Goal: Task Accomplishment & Management: Complete application form

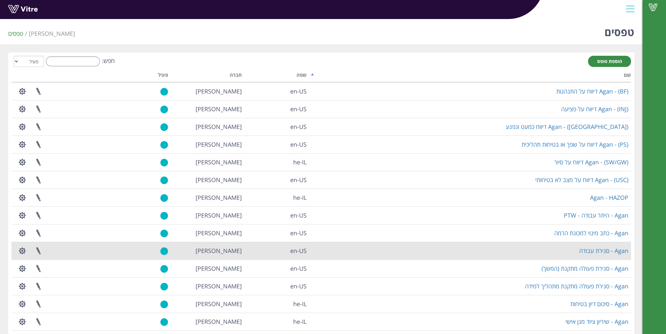
scroll to position [33, 0]
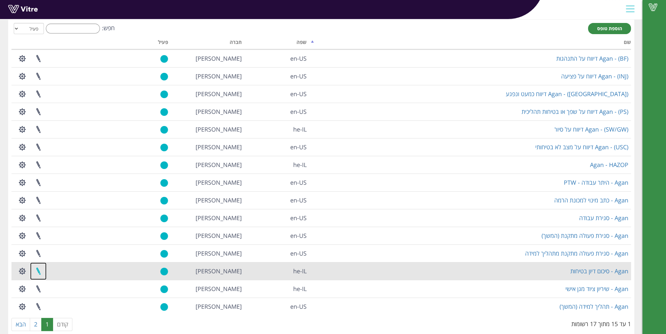
click at [36, 270] on link at bounding box center [38, 270] width 16 height 17
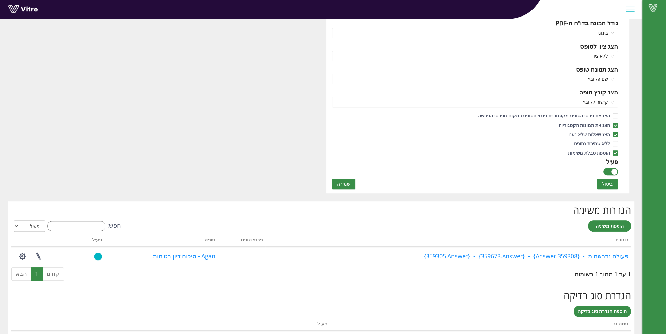
scroll to position [360, 0]
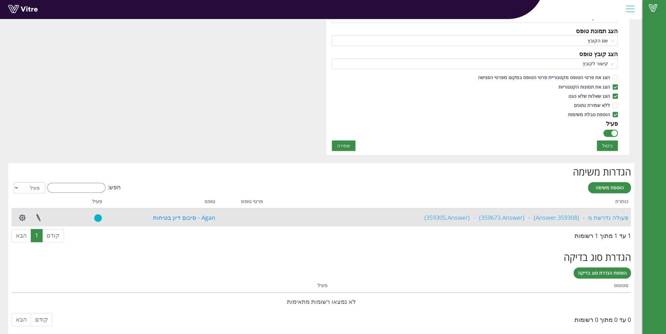
click at [569, 216] on link "פעולה נדרשת מ - {359308.Answer} - {359673.Answer} - {359305.Answer}" at bounding box center [526, 217] width 204 height 8
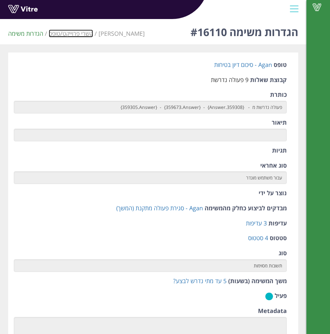
click at [83, 33] on link "קשרי פרוייקט/טופס" at bounding box center [71, 33] width 44 height 8
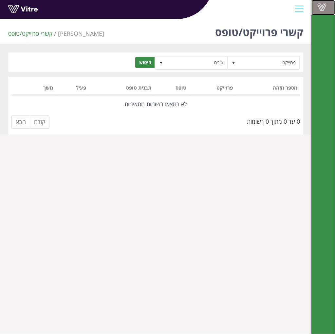
click at [318, 8] on span at bounding box center [322, 7] width 16 height 8
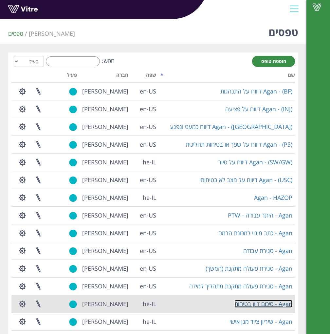
click at [261, 305] on link "Agan - סיכום דיון בטיחות" at bounding box center [264, 304] width 58 height 8
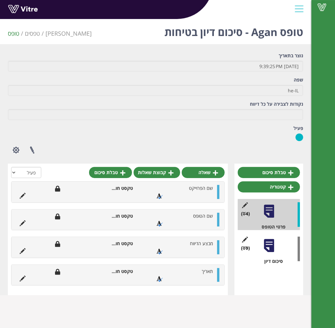
click at [262, 253] on div "(9 ) סיכום דיון" at bounding box center [269, 249] width 62 height 31
click at [268, 246] on div at bounding box center [269, 246] width 15 height 15
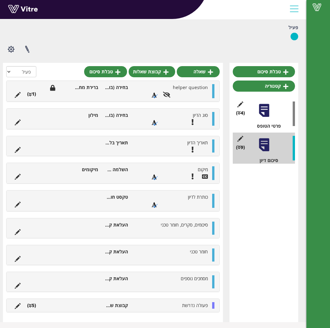
scroll to position [102, 0]
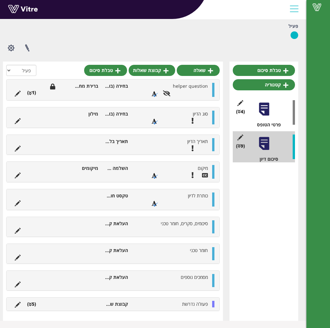
click at [34, 304] on li "(5 )" at bounding box center [31, 304] width 15 height 7
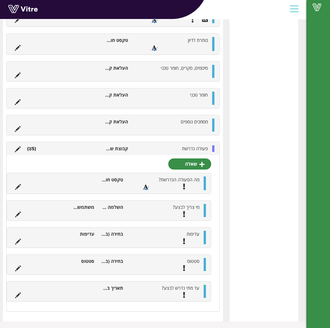
scroll to position [258, 0]
click at [19, 187] on icon at bounding box center [18, 187] width 6 height 6
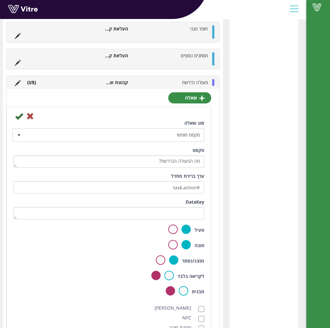
scroll to position [324, 0]
click at [29, 116] on icon at bounding box center [30, 117] width 8 height 8
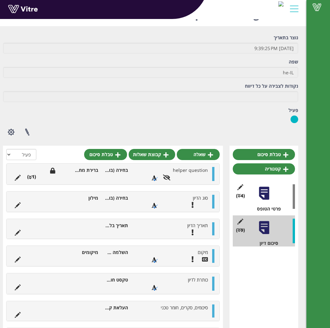
scroll to position [0, 0]
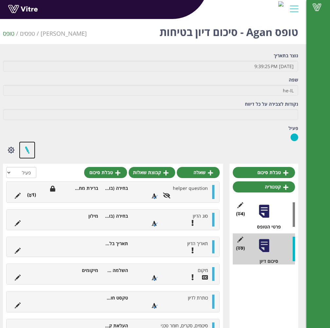
click at [28, 150] on link at bounding box center [27, 150] width 16 height 17
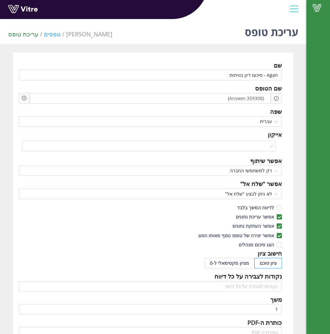
click at [48, 34] on link "טפסים" at bounding box center [52, 34] width 17 height 8
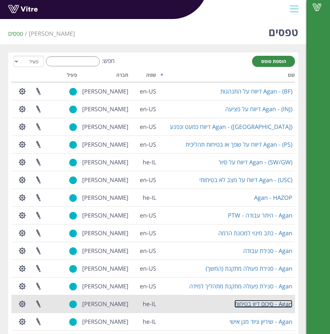
click at [246, 303] on link "Agan - סיכום דיון בטיחות" at bounding box center [264, 304] width 58 height 8
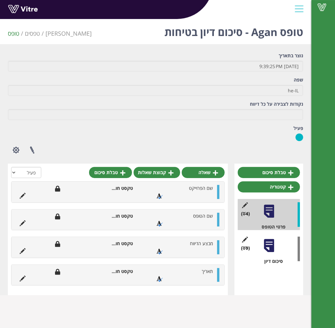
click at [262, 248] on div at bounding box center [269, 246] width 15 height 15
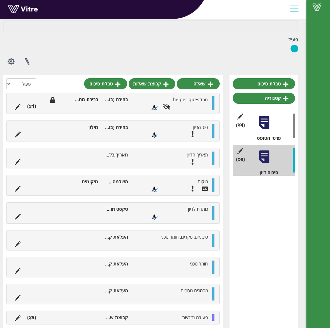
scroll to position [102, 0]
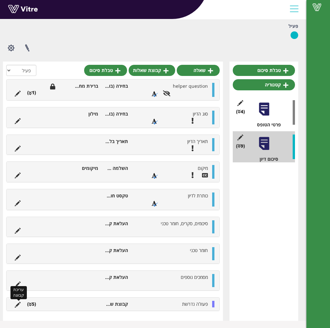
click at [16, 302] on icon at bounding box center [18, 305] width 6 height 6
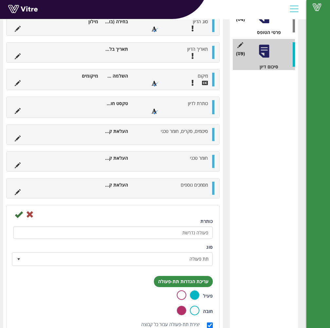
scroll to position [278, 0]
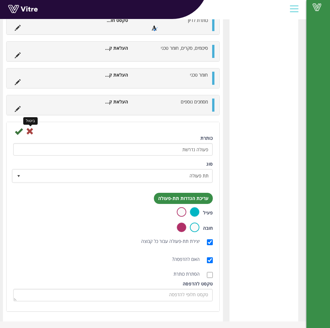
click at [30, 131] on icon at bounding box center [30, 131] width 8 height 8
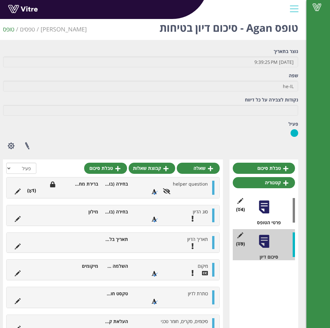
scroll to position [0, 0]
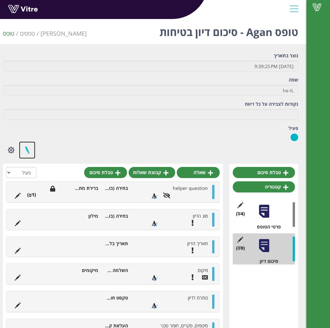
click at [29, 148] on link at bounding box center [27, 150] width 16 height 17
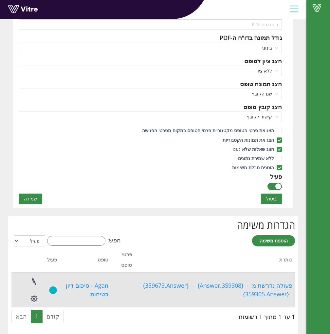
scroll to position [344, 0]
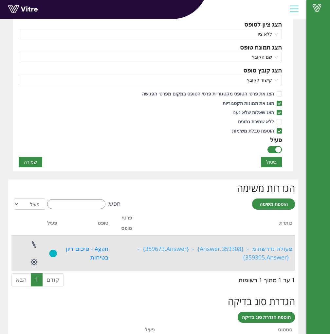
click at [145, 248] on link "פעולה נדרשת מ - {359308.Answer} - {359673.Answer} - {359305.Answer}" at bounding box center [215, 252] width 155 height 16
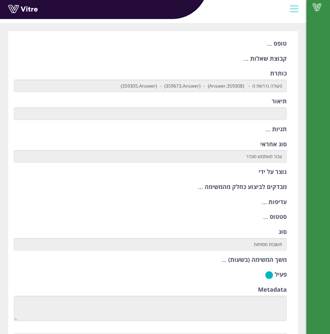
scroll to position [33, 0]
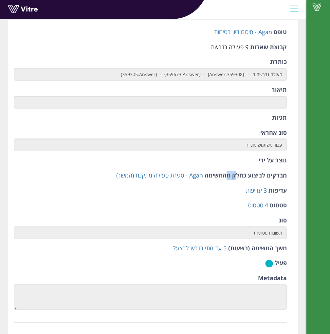
drag, startPoint x: 235, startPoint y: 176, endPoint x: 225, endPoint y: 177, distance: 9.2
click at [225, 177] on label "מבדקים לביצוע כחלק מהמשימה" at bounding box center [246, 175] width 82 height 9
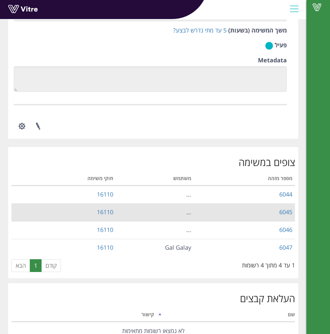
scroll to position [262, 0]
